Goal: Transaction & Acquisition: Obtain resource

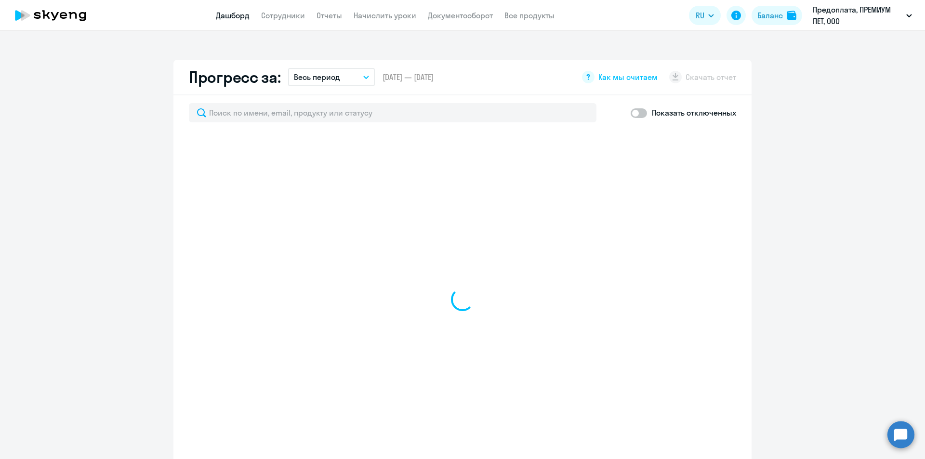
select select "30"
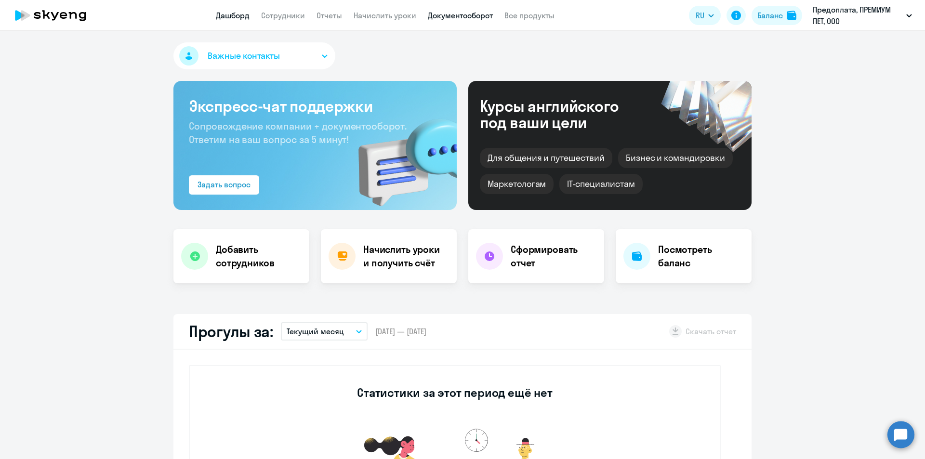
click at [438, 17] on link "Документооборот" at bounding box center [460, 16] width 65 height 10
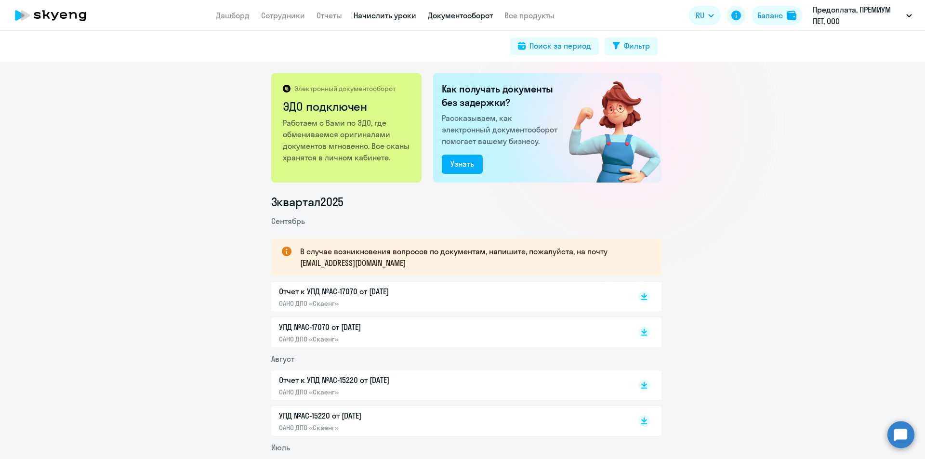
click at [366, 13] on link "Начислить уроки" at bounding box center [385, 16] width 63 height 10
click at [369, 18] on link "Начислить уроки" at bounding box center [385, 16] width 63 height 10
click at [380, 27] on app-header "Дашборд Сотрудники Отчеты Начислить уроки Документооборот Все продукты Дашборд …" at bounding box center [462, 15] width 925 height 31
drag, startPoint x: 380, startPoint y: 22, endPoint x: 382, endPoint y: 13, distance: 9.4
click at [380, 21] on app-header "Дашборд Сотрудники Отчеты Начислить уроки Документооборот Все продукты Дашборд …" at bounding box center [462, 15] width 925 height 31
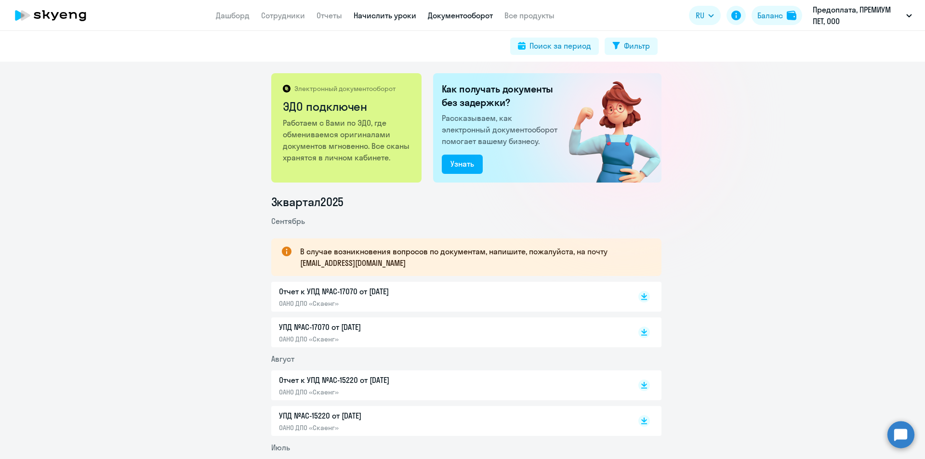
click at [382, 13] on link "Начислить уроки" at bounding box center [385, 16] width 63 height 10
click at [275, 12] on link "Сотрудники" at bounding box center [283, 16] width 44 height 10
click at [392, 10] on app-menu-item-link "Начислить уроки" at bounding box center [385, 16] width 63 height 12
click at [383, 14] on link "Начислить уроки" at bounding box center [385, 16] width 63 height 10
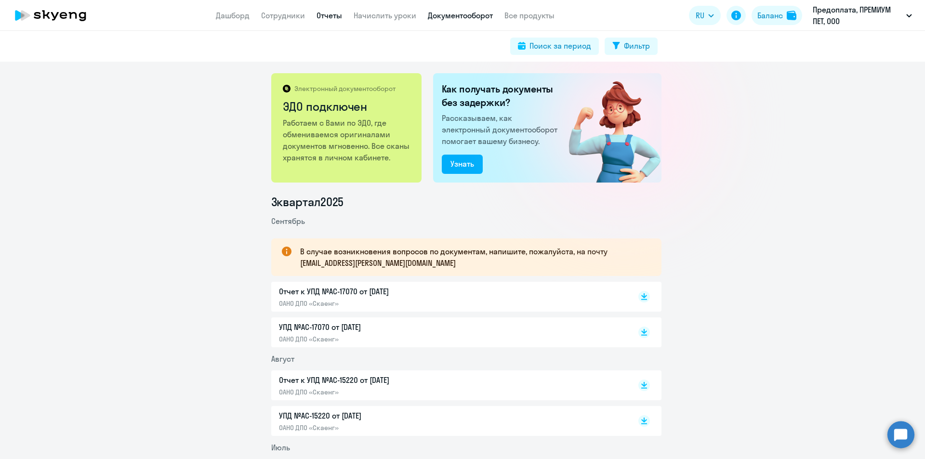
click at [331, 13] on link "Отчеты" at bounding box center [330, 16] width 26 height 10
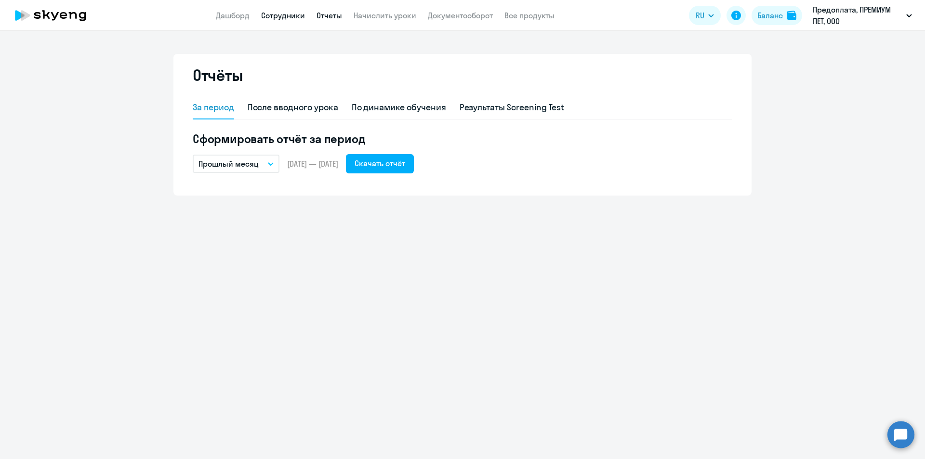
click at [290, 14] on link "Сотрудники" at bounding box center [283, 16] width 44 height 10
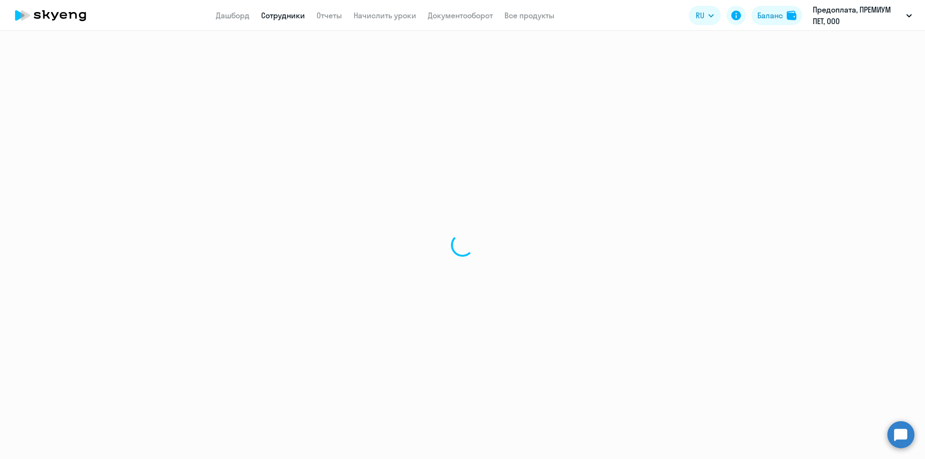
select select "30"
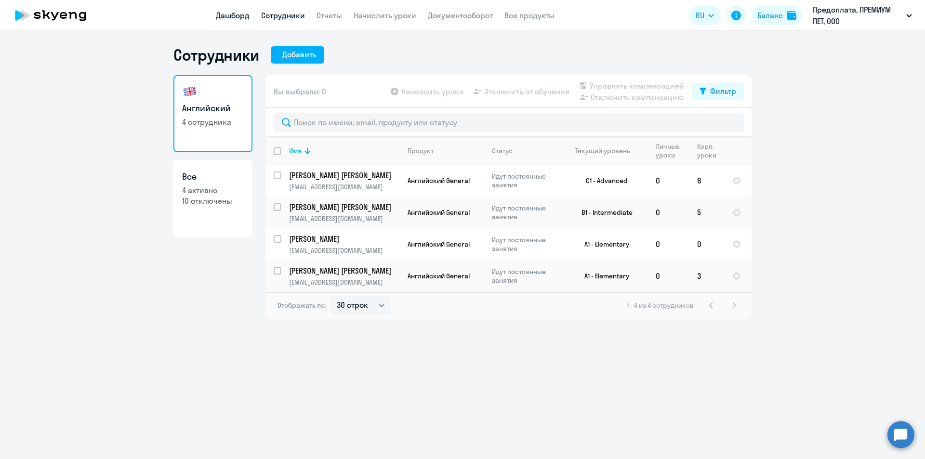
click at [243, 17] on link "Дашборд" at bounding box center [233, 16] width 34 height 10
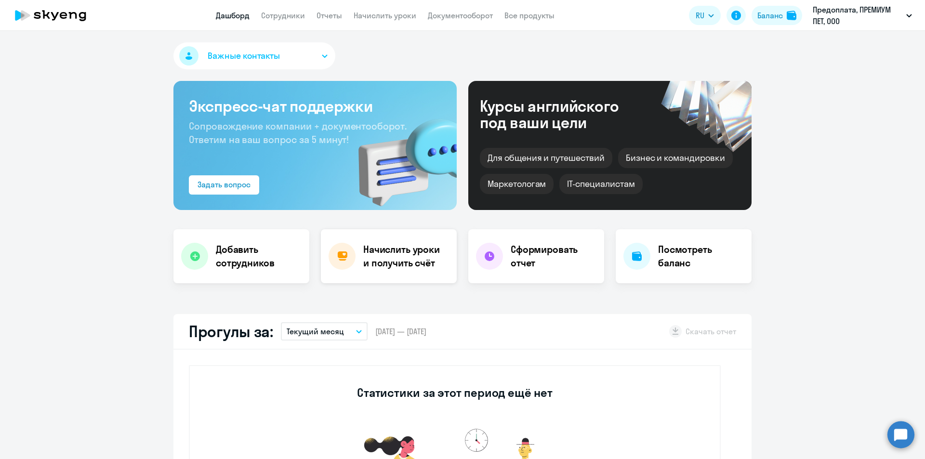
select select "30"
click at [403, 260] on h4 "Начислить уроки и получить счёт" at bounding box center [405, 256] width 84 height 27
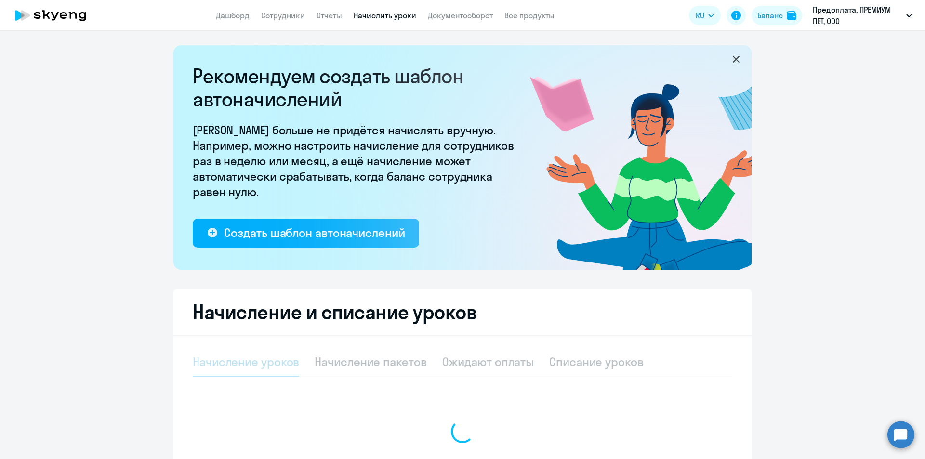
select select "10"
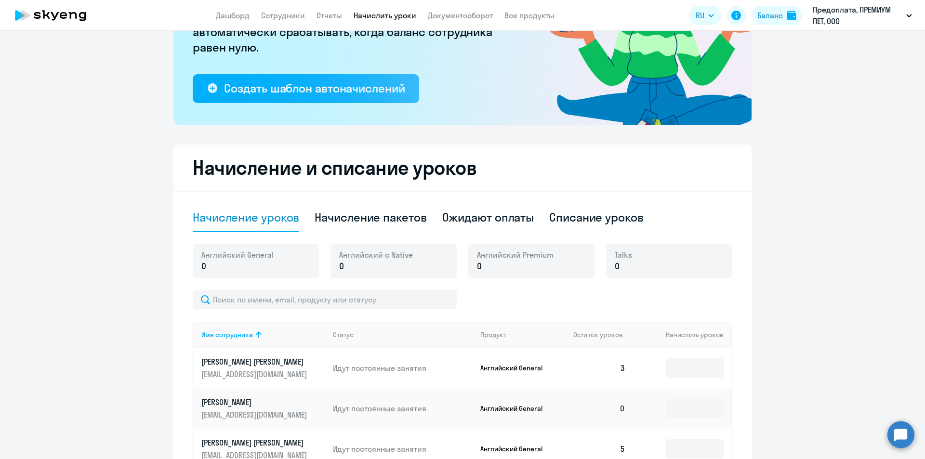
scroll to position [193, 0]
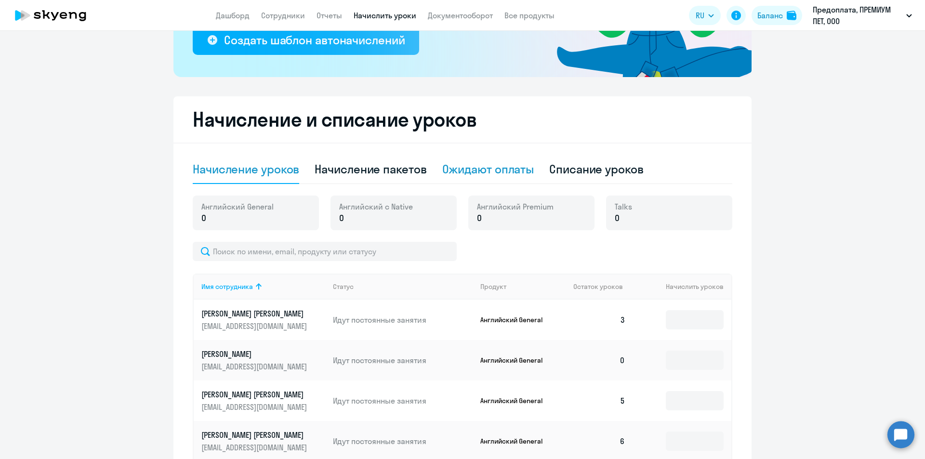
click at [503, 175] on div "Ожидают оплаты" at bounding box center [488, 168] width 92 height 15
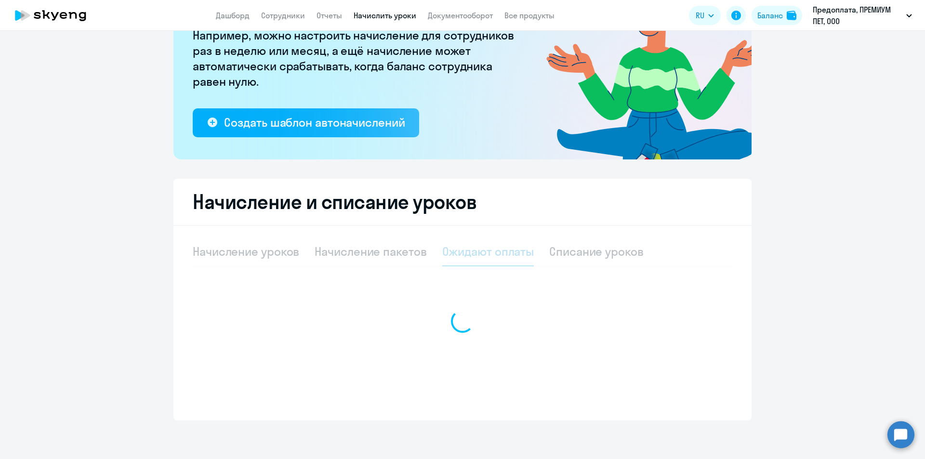
scroll to position [110, 0]
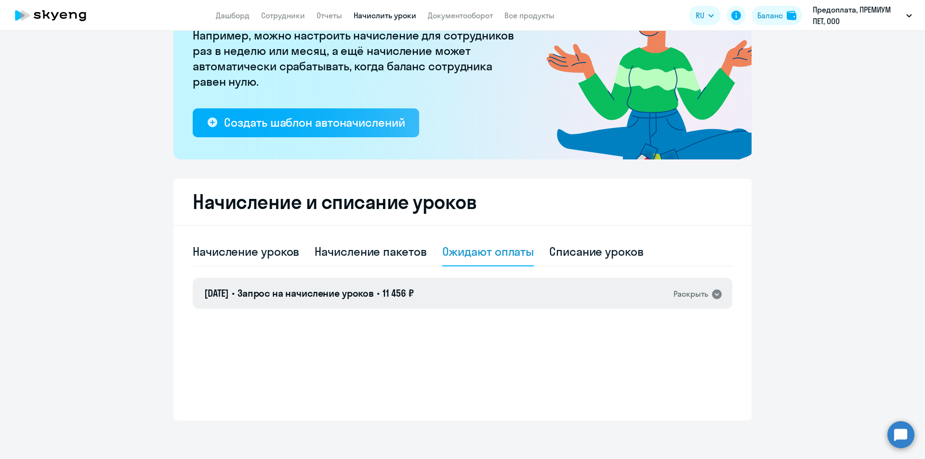
click at [440, 296] on div "02.10.2025 • Запрос на начисление уроков • 11 456 ₽ Раскрыть" at bounding box center [463, 293] width 540 height 31
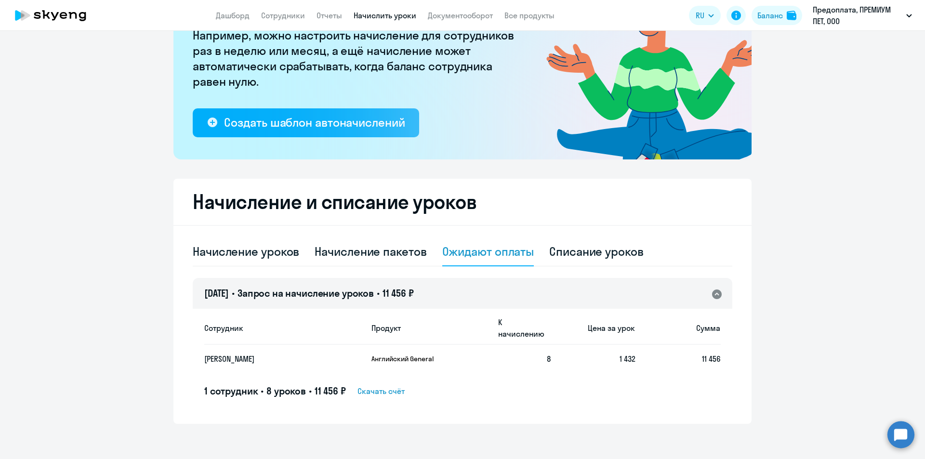
click at [383, 386] on span "Скачать счёт" at bounding box center [381, 392] width 47 height 12
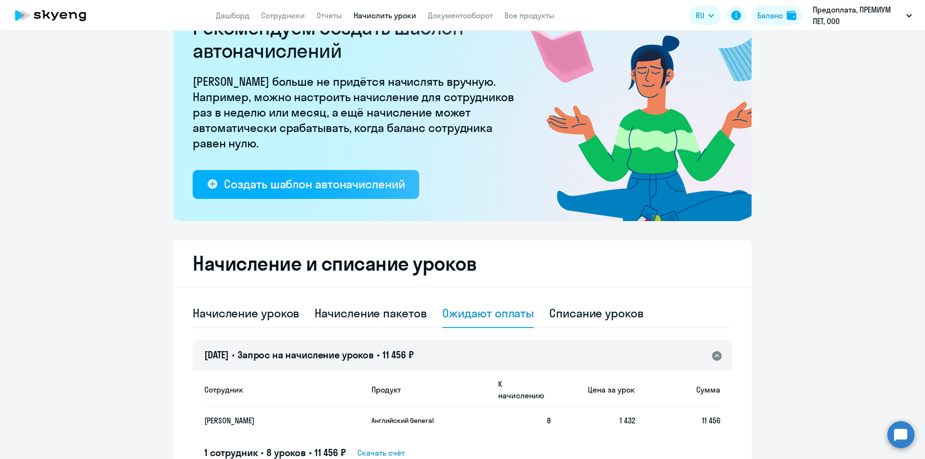
scroll to position [0, 0]
